Goal: Task Accomplishment & Management: Manage account settings

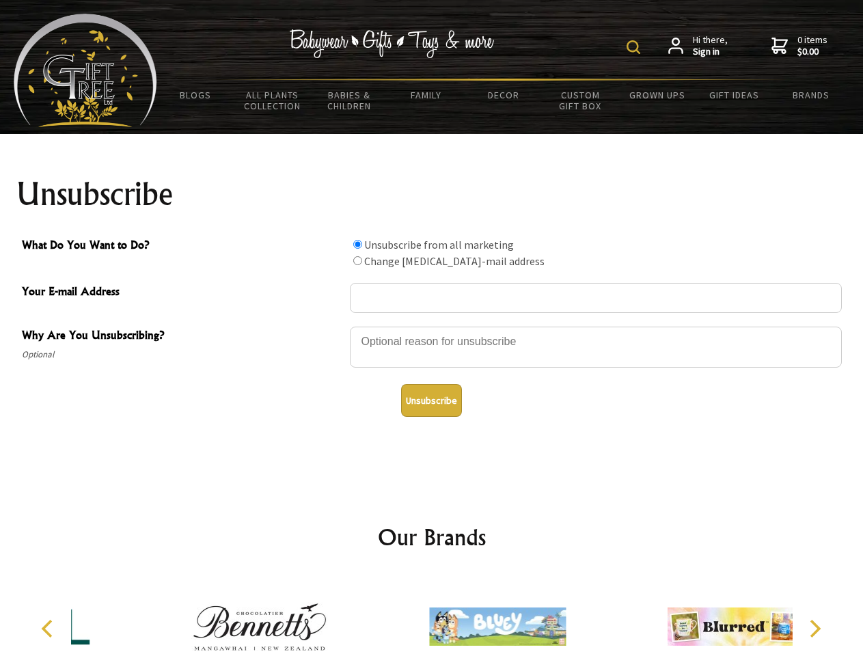
click at [635, 47] on img at bounding box center [633, 47] width 14 height 14
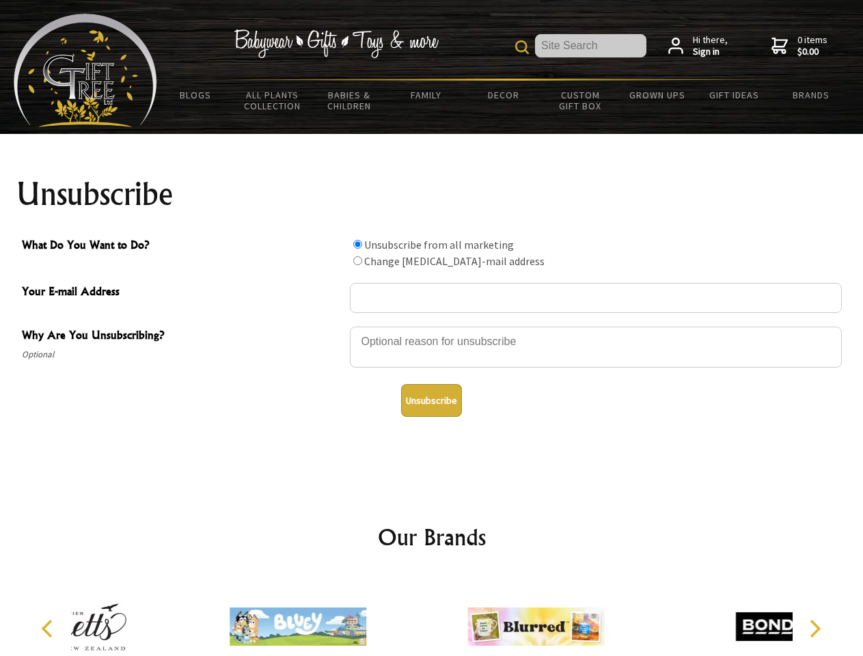
click at [432, 326] on div at bounding box center [596, 349] width 492 height 48
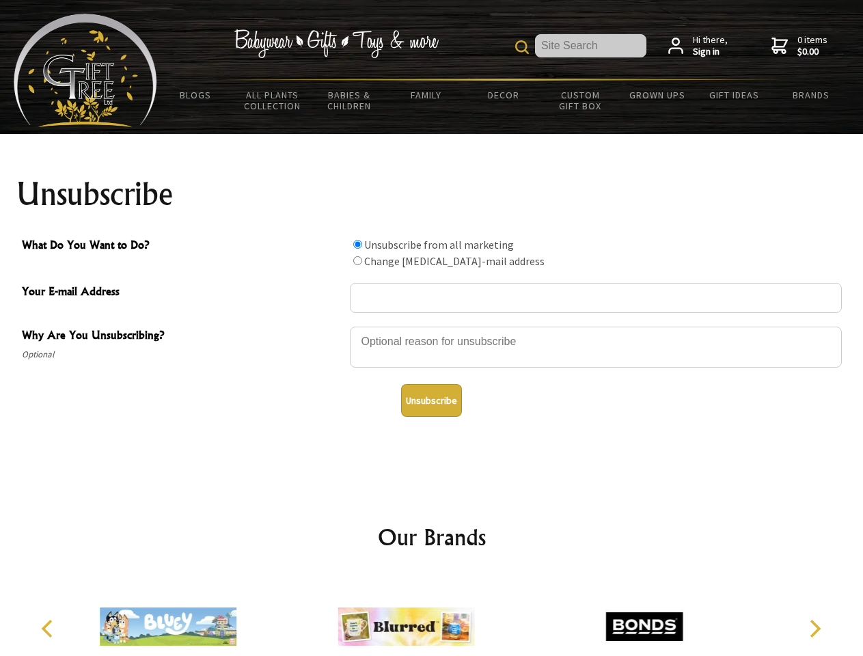
click at [357, 244] on input "What Do You Want to Do?" at bounding box center [357, 244] width 9 height 9
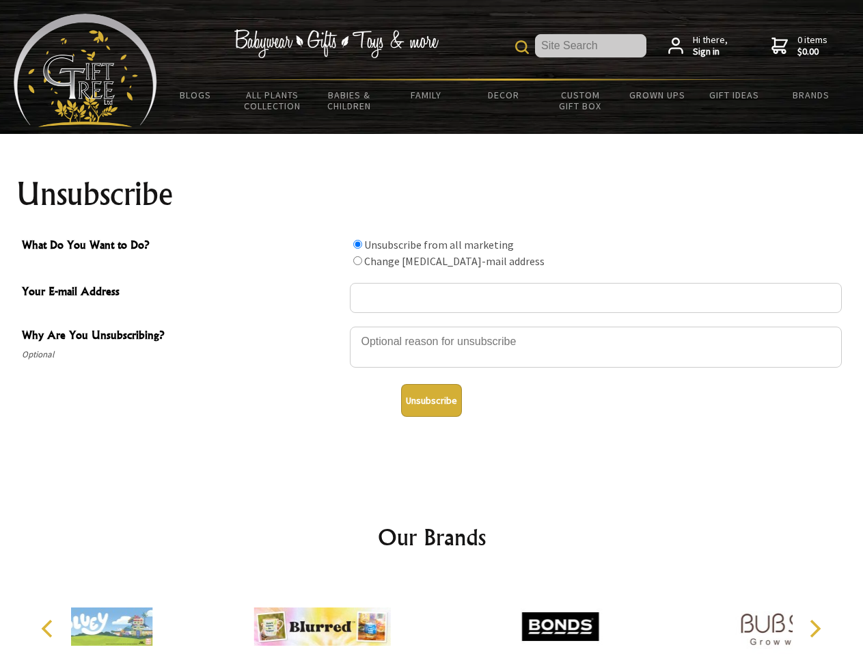
click at [357, 260] on input "What Do You Want to Do?" at bounding box center [357, 260] width 9 height 9
radio input "true"
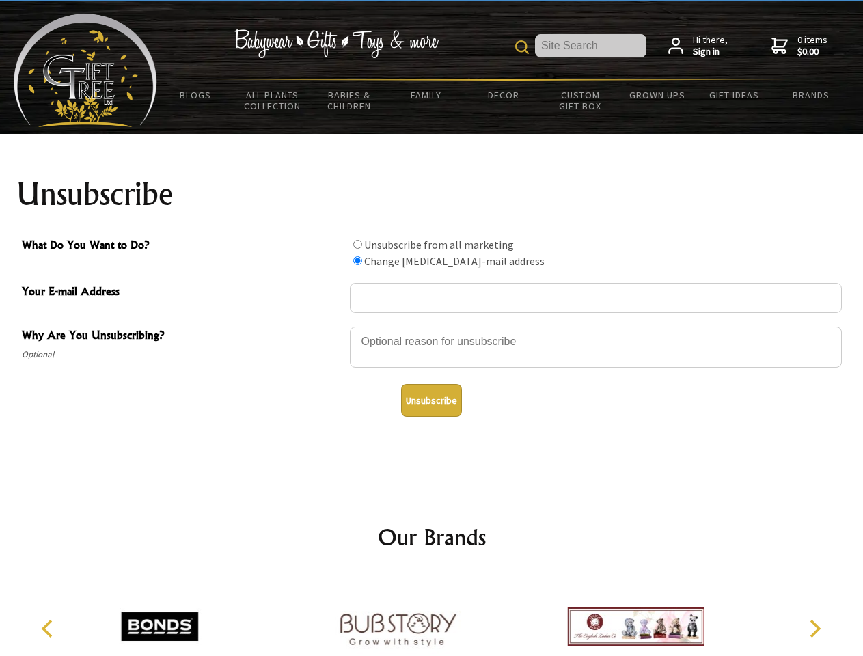
click at [431, 400] on button "Unsubscribe" at bounding box center [431, 400] width 61 height 33
click at [49, 628] on icon "Previous" at bounding box center [49, 629] width 18 height 18
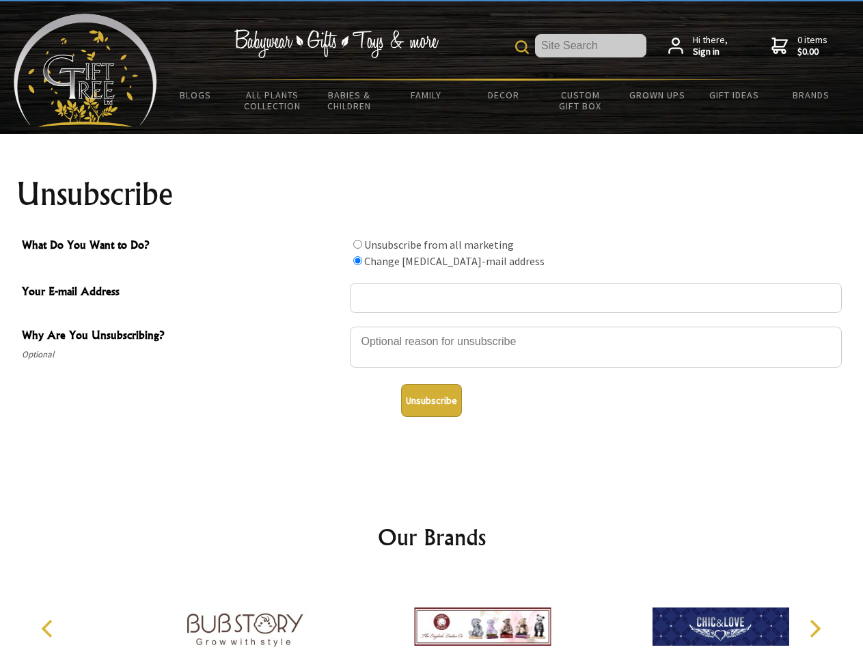
click at [814, 628] on icon "Next" at bounding box center [814, 629] width 18 height 18
